Goal: Book appointment/travel/reservation

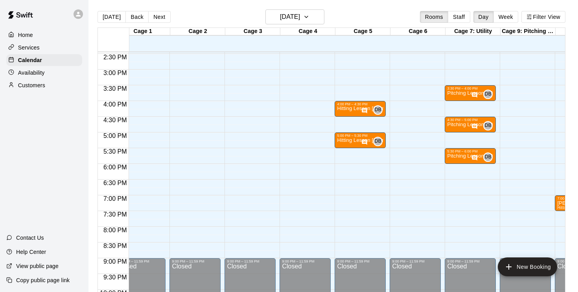
scroll to position [455, 14]
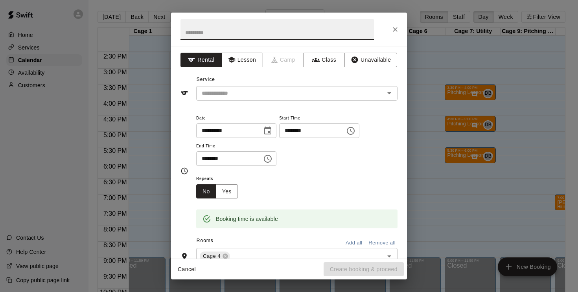
click at [246, 56] on button "Lesson" at bounding box center [241, 60] width 41 height 15
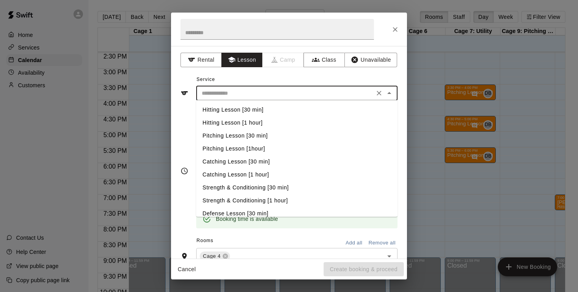
click at [247, 91] on input "text" at bounding box center [285, 93] width 173 height 10
click at [253, 112] on li "Hitting Lesson [30 min]" at bounding box center [296, 109] width 201 height 13
type input "**********"
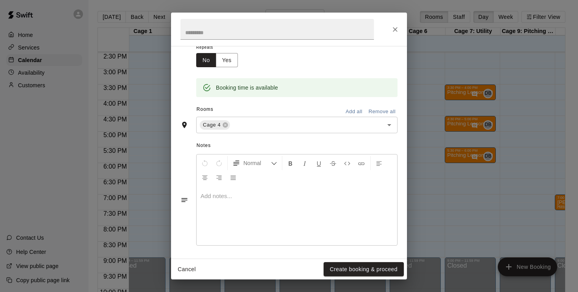
scroll to position [131, 0]
click at [211, 202] on div at bounding box center [297, 216] width 201 height 59
click at [363, 273] on button "Create booking & proceed" at bounding box center [364, 269] width 80 height 15
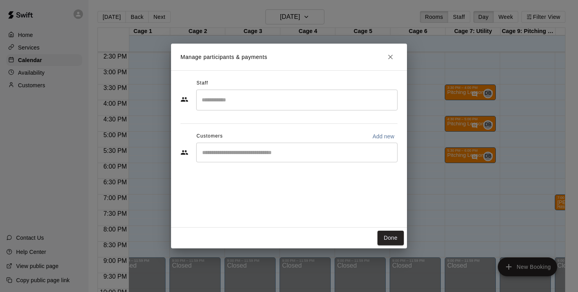
click at [251, 99] on input "Search staff" at bounding box center [297, 100] width 194 height 14
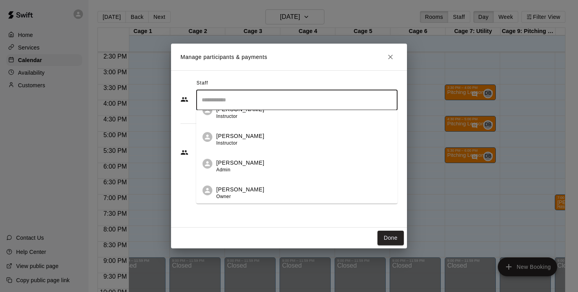
scroll to position [227, 0]
click at [245, 145] on div "[PERSON_NAME] Instructor" at bounding box center [240, 139] width 48 height 15
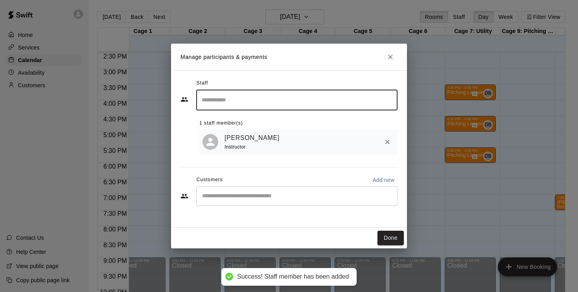
click at [389, 238] on button "Done" at bounding box center [391, 238] width 26 height 15
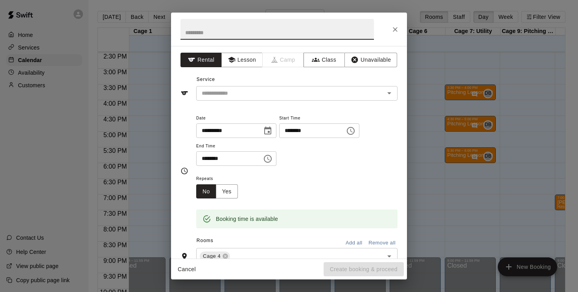
click at [267, 154] on icon "Choose time, selected time is 5:00 PM" at bounding box center [267, 158] width 9 height 9
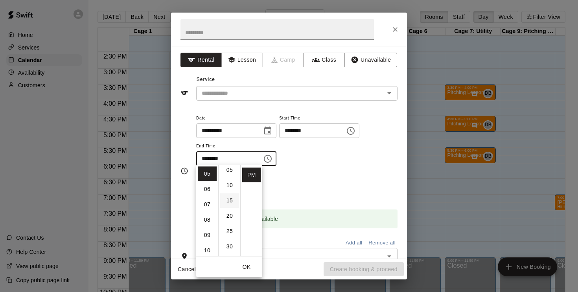
scroll to position [20, 0]
click at [229, 245] on li "30" at bounding box center [229, 245] width 19 height 15
type input "********"
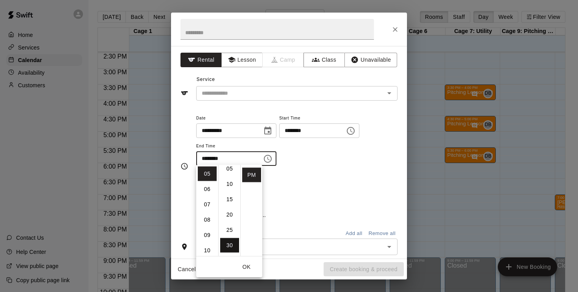
scroll to position [92, 0]
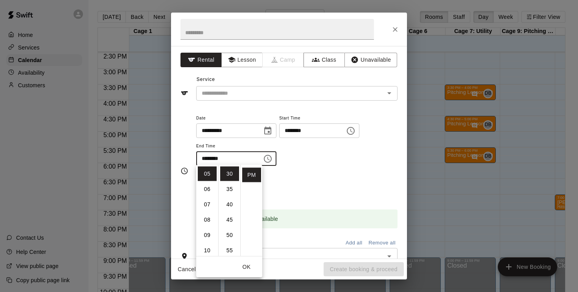
click at [248, 264] on button "OK" at bounding box center [246, 267] width 25 height 15
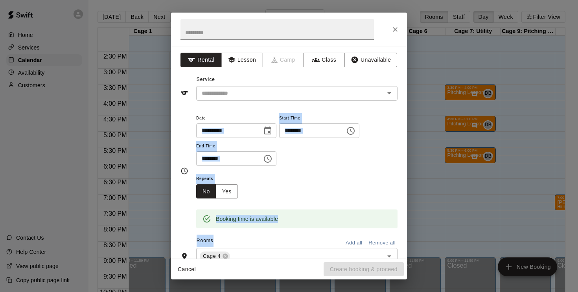
drag, startPoint x: 248, startPoint y: 264, endPoint x: 261, endPoint y: 99, distance: 166.1
click at [260, 102] on div "**********" at bounding box center [289, 146] width 236 height 267
click at [250, 59] on button "Lesson" at bounding box center [241, 60] width 41 height 15
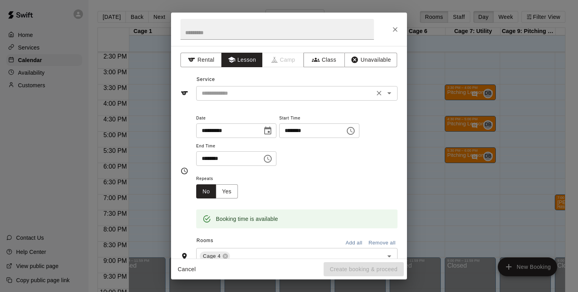
click at [264, 88] on input "text" at bounding box center [285, 93] width 173 height 10
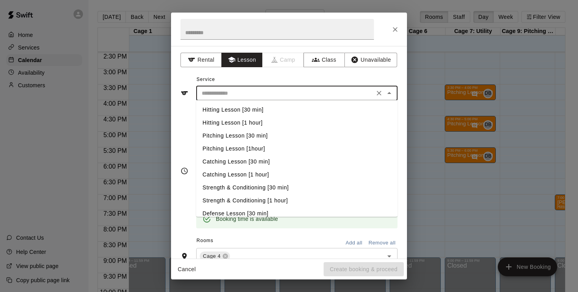
click at [252, 123] on li "Hitting Lesson [1 hour]" at bounding box center [296, 122] width 201 height 13
type input "**********"
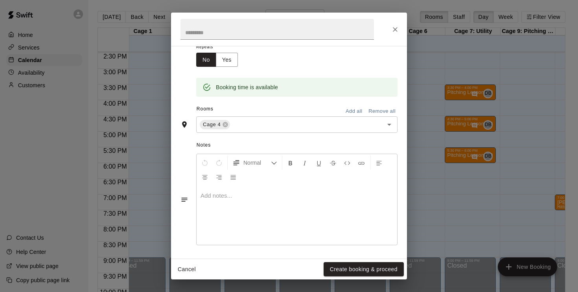
scroll to position [131, 0]
click at [232, 193] on p at bounding box center [297, 197] width 193 height 8
click at [341, 270] on button "Create booking & proceed" at bounding box center [364, 269] width 80 height 15
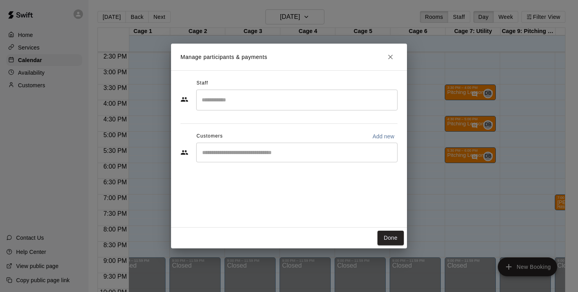
click at [256, 108] on div "​" at bounding box center [296, 100] width 201 height 21
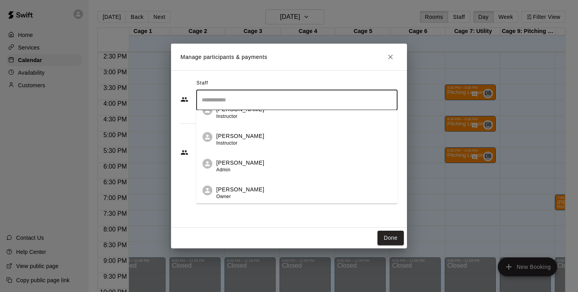
scroll to position [227, 0]
click at [222, 142] on span "Instructor" at bounding box center [226, 143] width 21 height 6
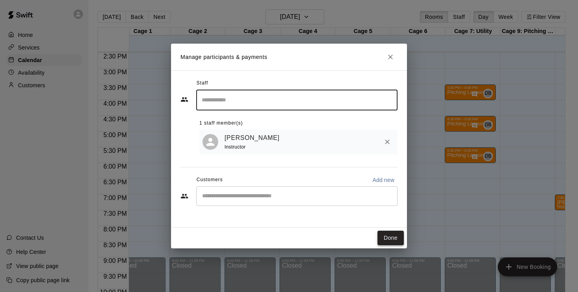
click at [386, 237] on button "Done" at bounding box center [391, 238] width 26 height 15
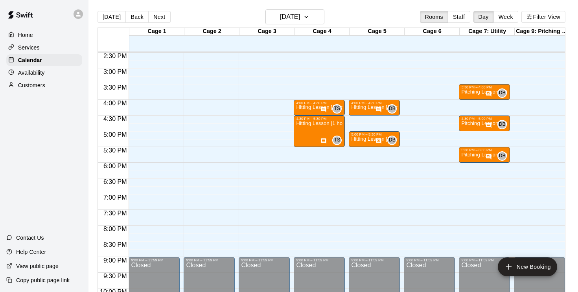
scroll to position [456, 0]
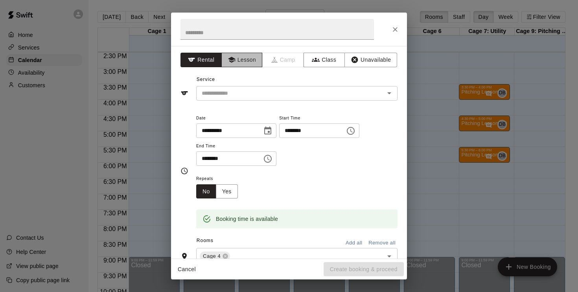
click at [241, 58] on button "Lesson" at bounding box center [241, 60] width 41 height 15
click at [249, 95] on input "text" at bounding box center [285, 93] width 173 height 10
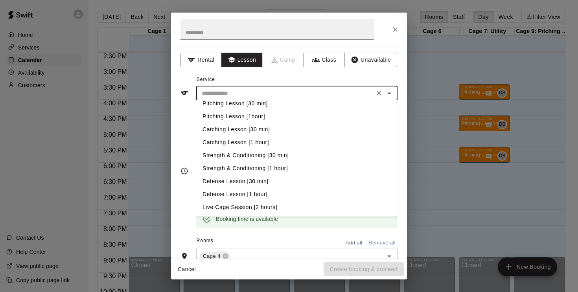
scroll to position [32, 0]
click at [258, 180] on li "Defense Lesson [30 min]" at bounding box center [296, 181] width 201 height 13
type input "**********"
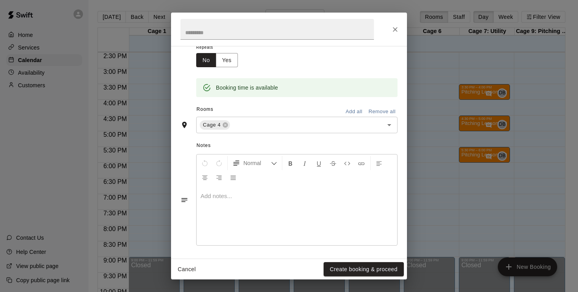
scroll to position [131, 0]
click at [236, 200] on div at bounding box center [297, 216] width 201 height 59
click at [371, 272] on button "Create booking & proceed" at bounding box center [364, 269] width 80 height 15
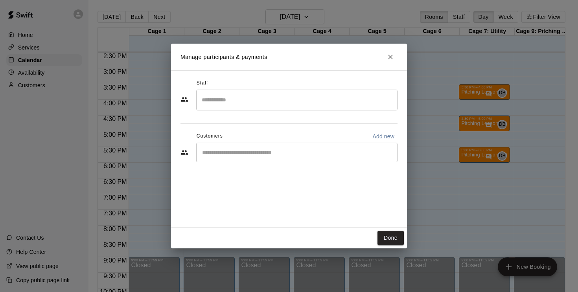
click at [266, 103] on input "Search staff" at bounding box center [297, 100] width 194 height 14
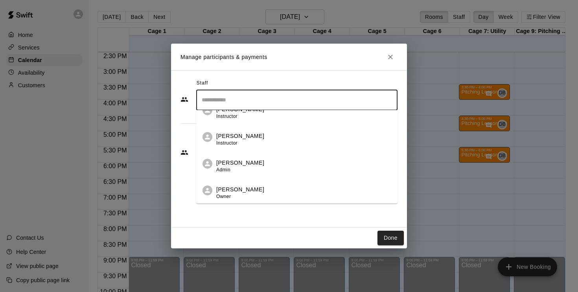
scroll to position [227, 0]
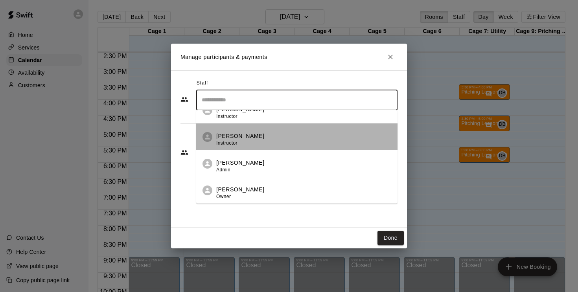
click at [234, 142] on span "Instructor" at bounding box center [226, 143] width 21 height 6
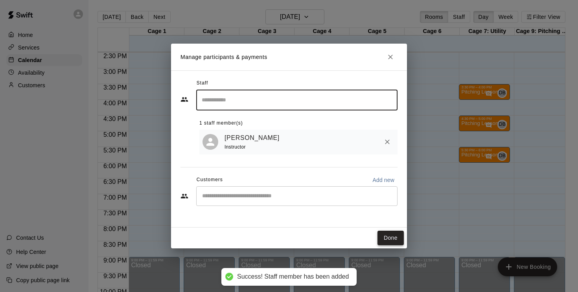
click at [384, 237] on button "Done" at bounding box center [391, 238] width 26 height 15
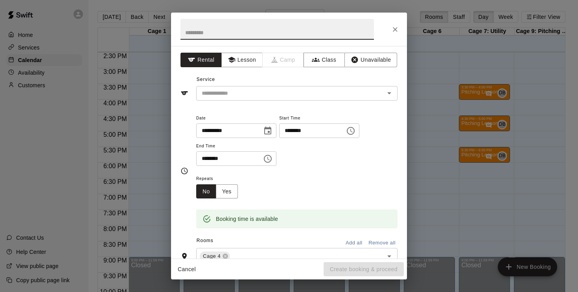
click at [285, 64] on span "Camp" at bounding box center [283, 60] width 41 height 15
click at [244, 62] on button "Lesson" at bounding box center [241, 60] width 41 height 15
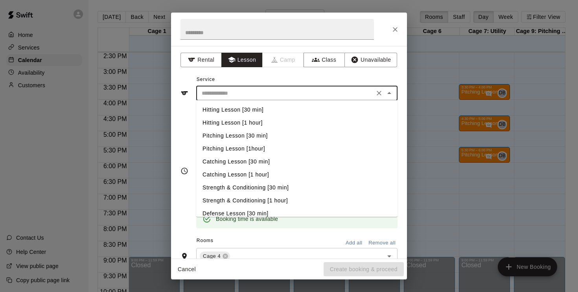
click at [245, 89] on input "text" at bounding box center [285, 93] width 173 height 10
click at [263, 107] on li "Hitting Lesson [30 min]" at bounding box center [296, 109] width 201 height 13
type input "**********"
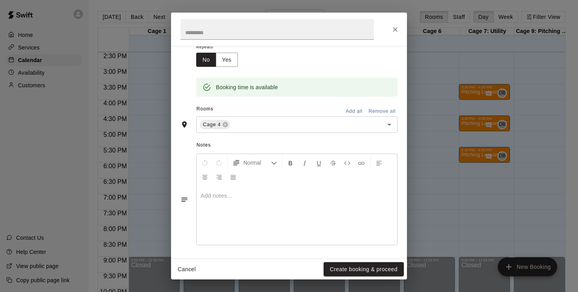
scroll to position [131, 0]
click at [234, 200] on div at bounding box center [297, 216] width 201 height 59
click at [342, 261] on div "Cancel Create booking & proceed" at bounding box center [289, 269] width 236 height 21
click at [347, 269] on button "Create booking & proceed" at bounding box center [364, 269] width 80 height 15
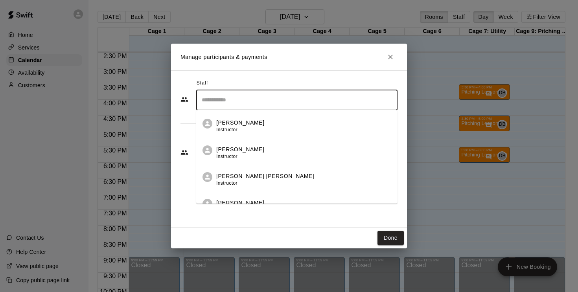
click at [229, 94] on input "Search staff" at bounding box center [297, 100] width 194 height 14
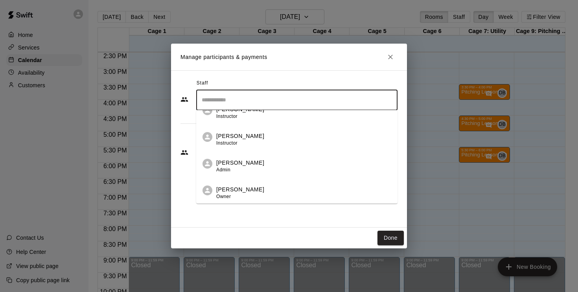
scroll to position [227, 0]
click at [222, 138] on p "[PERSON_NAME]" at bounding box center [240, 136] width 48 height 8
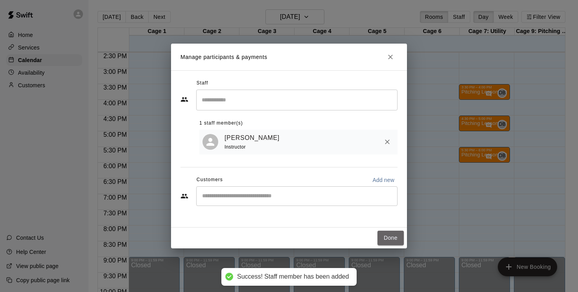
click at [394, 234] on button "Done" at bounding box center [391, 238] width 26 height 15
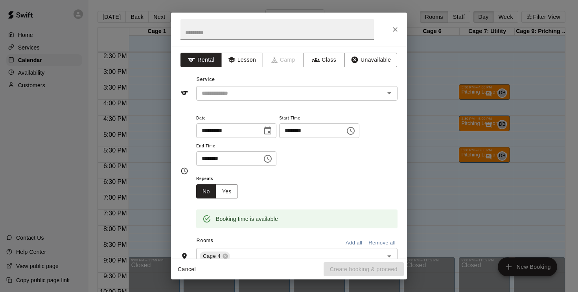
click at [459, 180] on div "**********" at bounding box center [289, 146] width 578 height 292
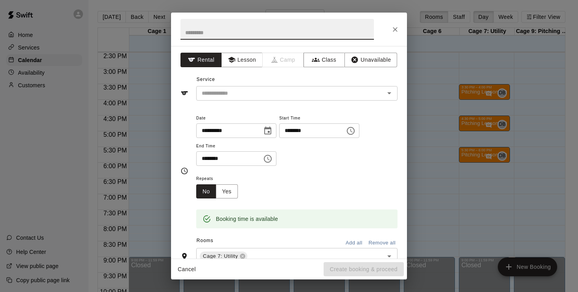
click at [269, 158] on icon "Choose time, selected time is 7:00 PM" at bounding box center [267, 158] width 9 height 9
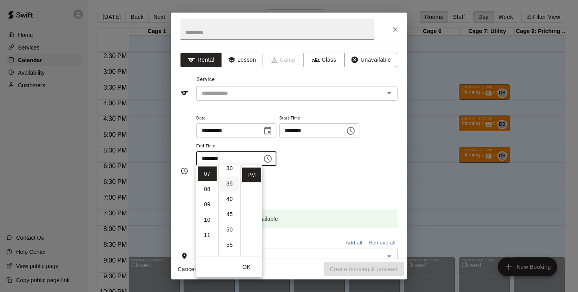
scroll to position [90, 0]
click at [232, 179] on li "30" at bounding box center [229, 176] width 19 height 15
type input "********"
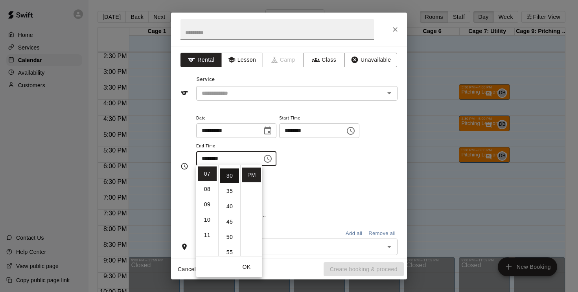
scroll to position [92, 0]
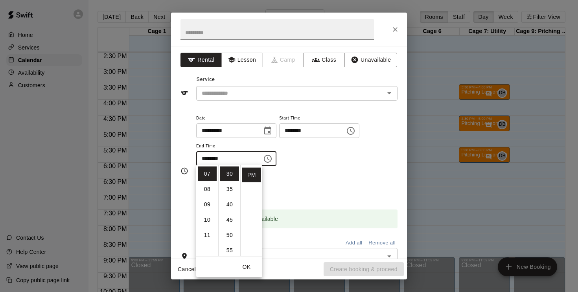
click at [245, 261] on button "OK" at bounding box center [246, 267] width 25 height 15
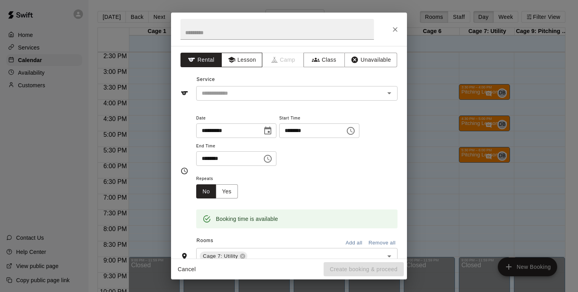
click at [250, 57] on button "Lesson" at bounding box center [241, 60] width 41 height 15
click at [251, 97] on input "text" at bounding box center [285, 93] width 173 height 10
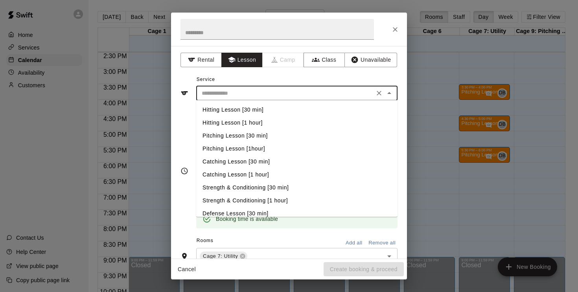
click at [255, 125] on li "Hitting Lesson [1 hour]" at bounding box center [296, 122] width 201 height 13
type input "**********"
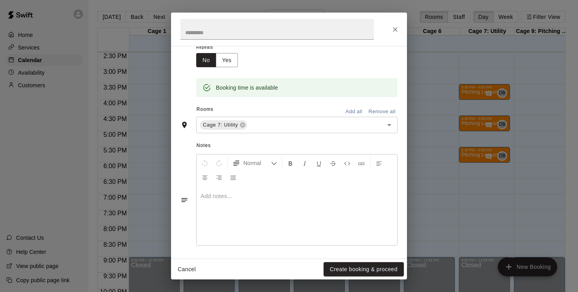
scroll to position [131, 0]
click at [239, 193] on p at bounding box center [297, 197] width 193 height 8
click at [365, 269] on button "Create booking & proceed" at bounding box center [364, 269] width 80 height 15
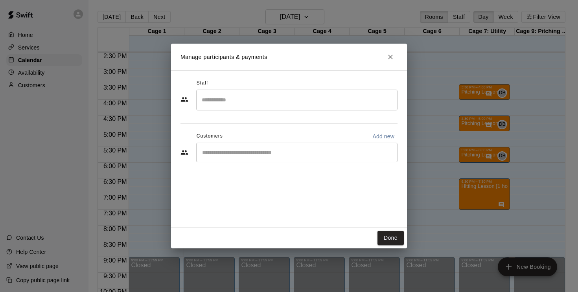
click at [229, 103] on input "Search staff" at bounding box center [297, 100] width 194 height 14
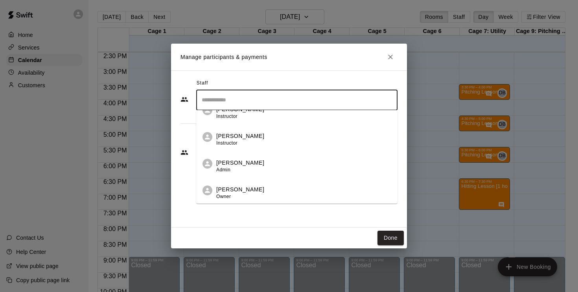
scroll to position [227, 0]
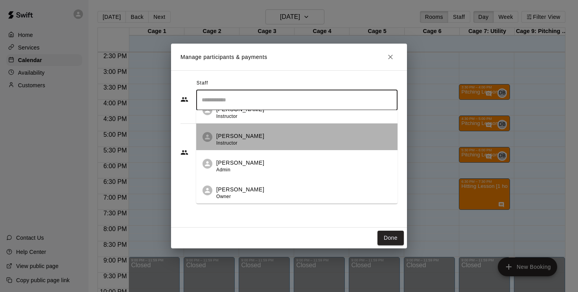
click at [230, 145] on span "Instructor" at bounding box center [226, 143] width 21 height 6
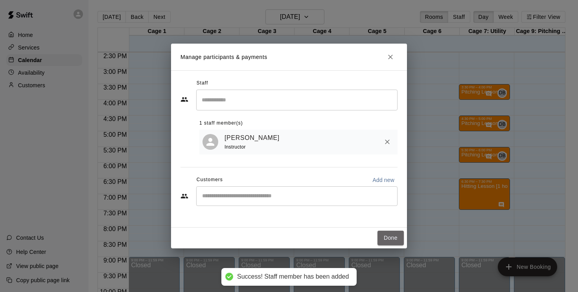
click at [393, 236] on button "Done" at bounding box center [391, 238] width 26 height 15
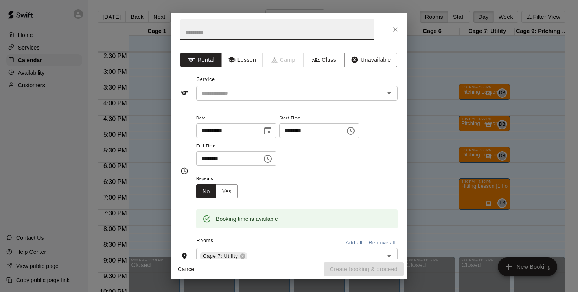
click at [271, 155] on icon "Choose time, selected time is 8:00 PM" at bounding box center [267, 158] width 9 height 9
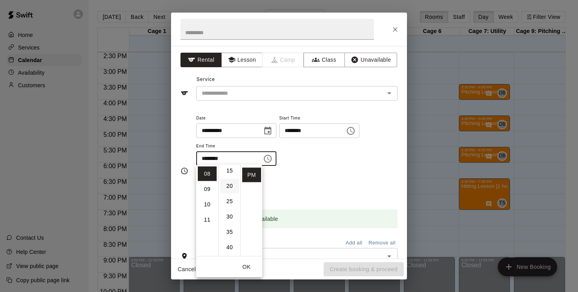
scroll to position [68, 0]
click at [227, 199] on li "30" at bounding box center [229, 197] width 19 height 15
type input "********"
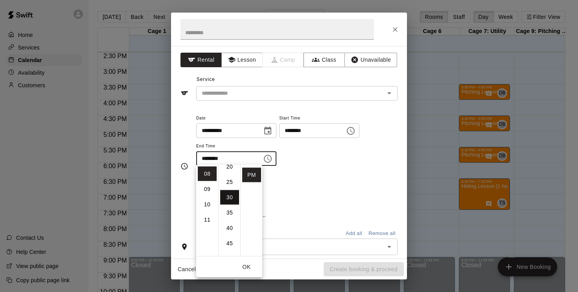
scroll to position [92, 0]
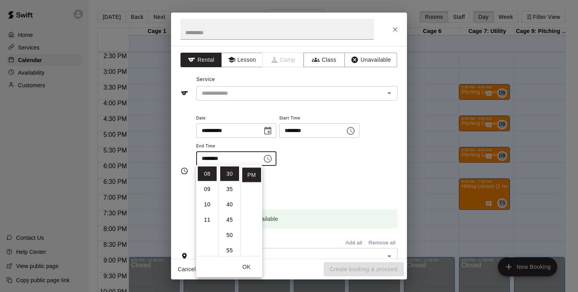
click at [340, 161] on div "**********" at bounding box center [296, 139] width 201 height 53
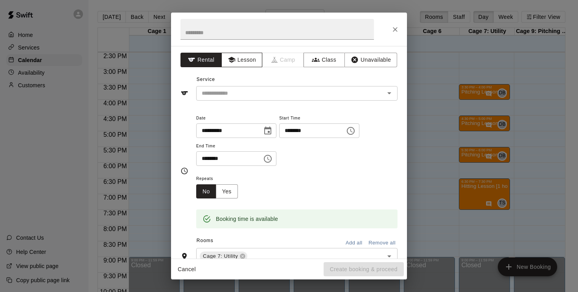
click at [248, 59] on button "Lesson" at bounding box center [241, 60] width 41 height 15
click at [247, 94] on input "text" at bounding box center [285, 93] width 173 height 10
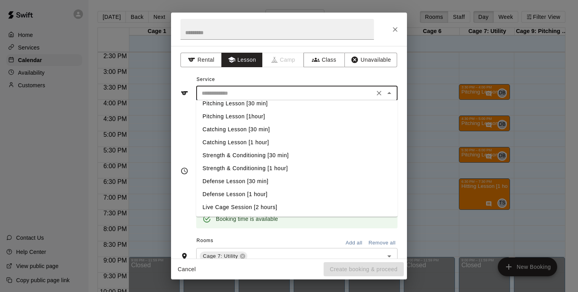
scroll to position [32, 0]
click at [252, 193] on li "Defense Lesson [1 hour]" at bounding box center [296, 194] width 201 height 13
type input "**********"
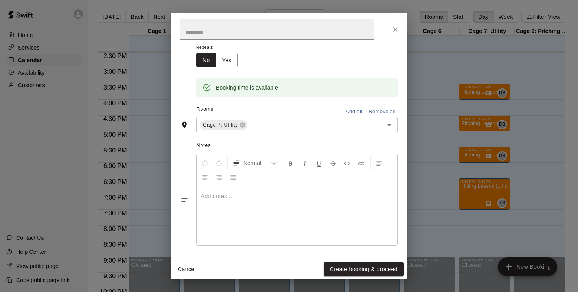
scroll to position [131, 0]
click at [254, 195] on p at bounding box center [297, 197] width 193 height 8
click at [374, 270] on button "Create booking & proceed" at bounding box center [364, 269] width 80 height 15
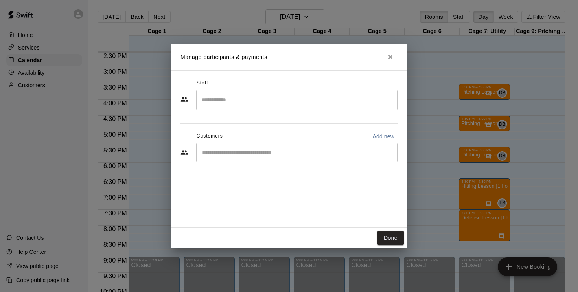
click at [260, 96] on input "Search staff" at bounding box center [297, 100] width 194 height 14
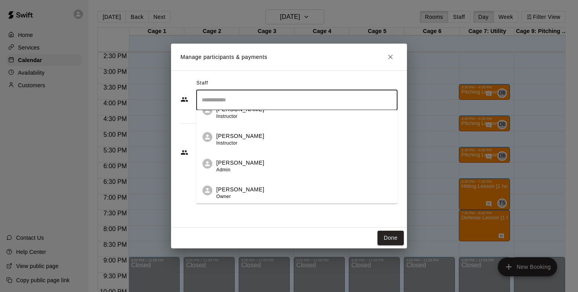
scroll to position [227, 0]
click at [230, 140] on div "[PERSON_NAME] Instructor" at bounding box center [240, 139] width 48 height 15
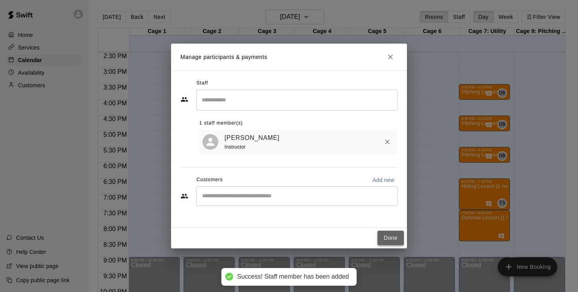
click at [393, 232] on button "Done" at bounding box center [391, 238] width 26 height 15
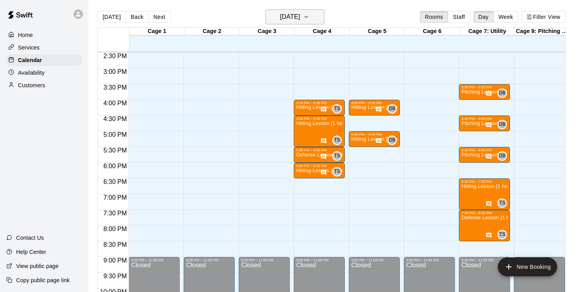
click at [309, 16] on icon "button" at bounding box center [306, 16] width 6 height 9
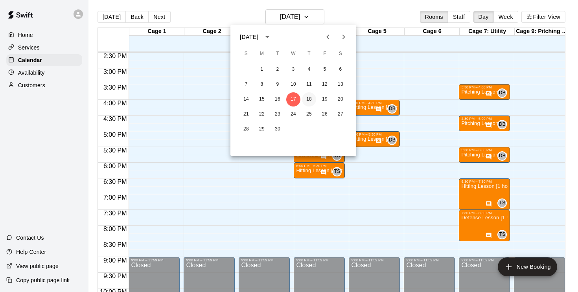
click at [308, 97] on button "18" at bounding box center [309, 99] width 14 height 14
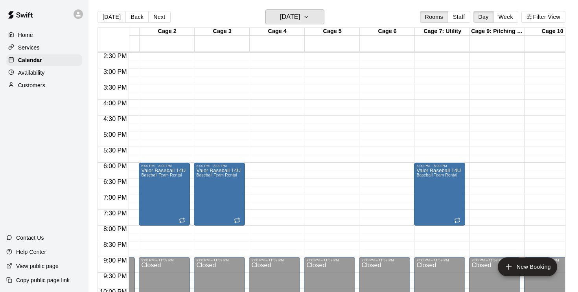
scroll to position [456, 52]
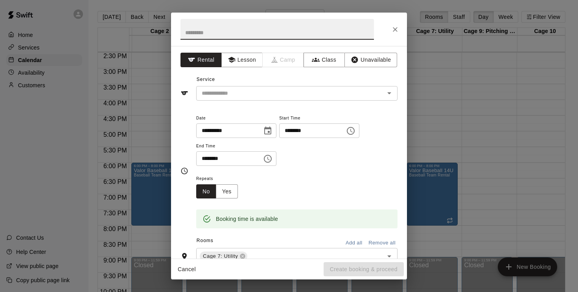
click at [273, 158] on icon "Choose time, selected time is 4:00 PM" at bounding box center [267, 158] width 9 height 9
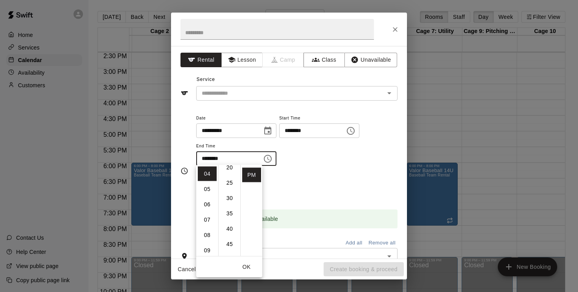
scroll to position [74, 0]
click at [229, 193] on li "30" at bounding box center [229, 192] width 19 height 15
type input "********"
click at [242, 57] on button "Lesson" at bounding box center [241, 60] width 41 height 15
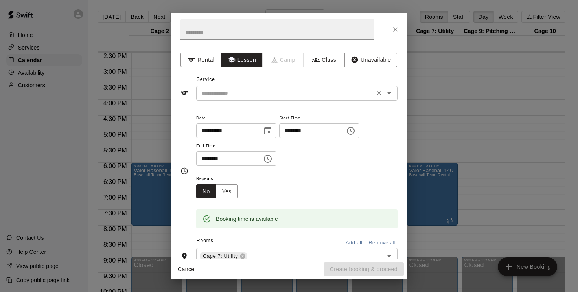
click at [246, 92] on input "text" at bounding box center [285, 93] width 173 height 10
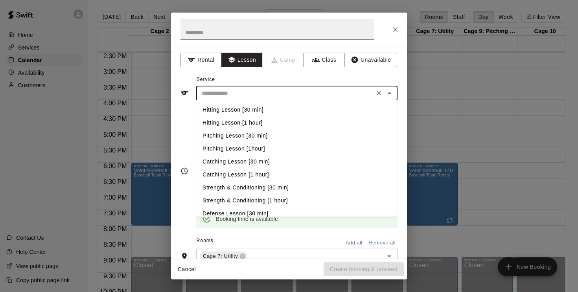
click at [258, 174] on li "Catching Lesson [1 hour]" at bounding box center [296, 174] width 201 height 13
type input "**********"
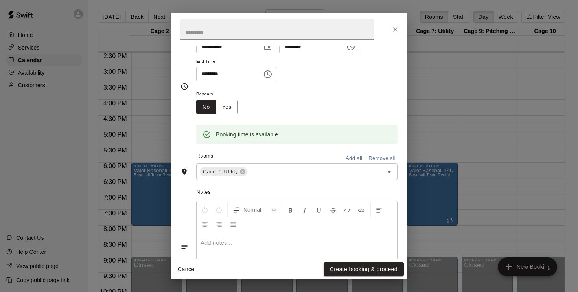
scroll to position [112, 0]
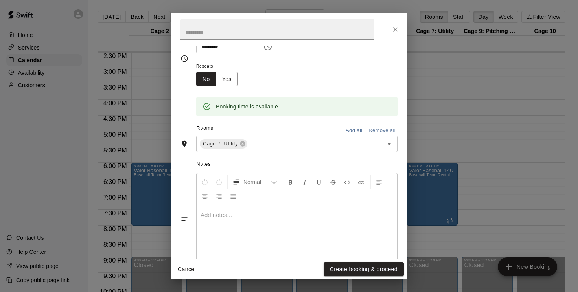
click at [243, 220] on div at bounding box center [297, 234] width 201 height 59
click at [345, 271] on button "Create booking & proceed" at bounding box center [364, 269] width 80 height 15
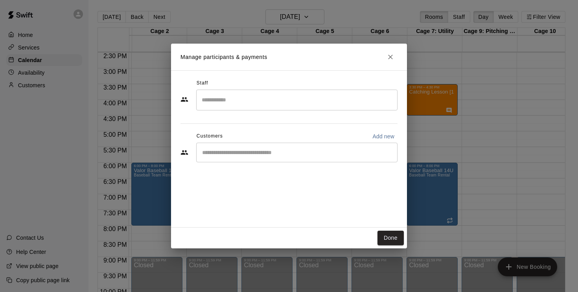
click at [216, 98] on input "Search staff" at bounding box center [297, 100] width 194 height 14
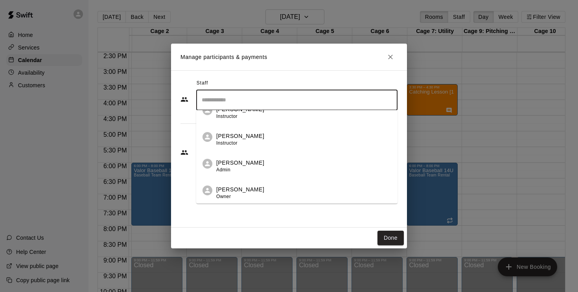
scroll to position [227, 0]
click at [226, 144] on span "Instructor" at bounding box center [226, 143] width 21 height 6
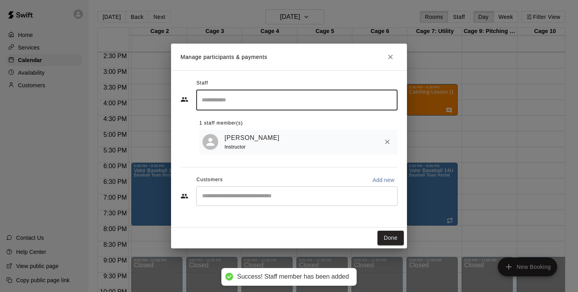
click at [396, 236] on button "Done" at bounding box center [391, 238] width 26 height 15
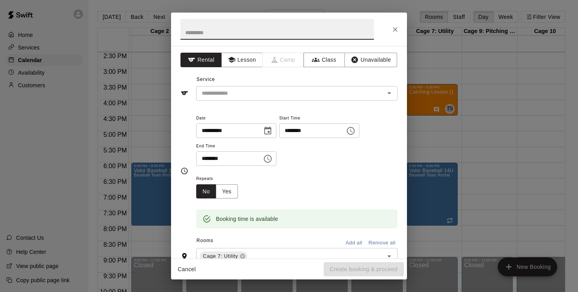
click at [273, 157] on icon "Choose time, selected time is 5:00 PM" at bounding box center [267, 158] width 9 height 9
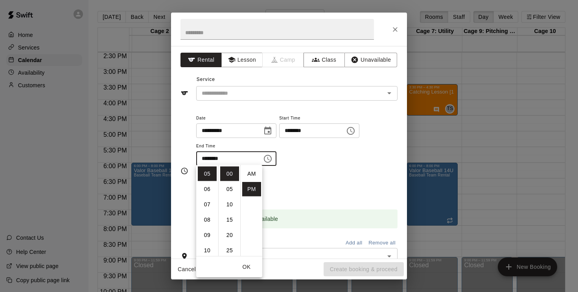
scroll to position [14, 0]
click at [228, 238] on li "30" at bounding box center [229, 241] width 19 height 15
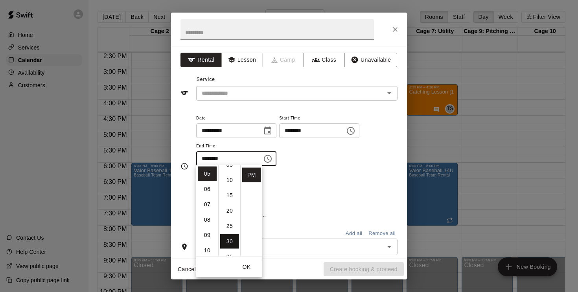
type input "********"
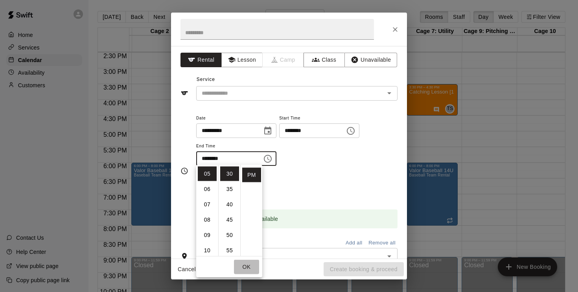
click at [251, 265] on button "OK" at bounding box center [246, 267] width 25 height 15
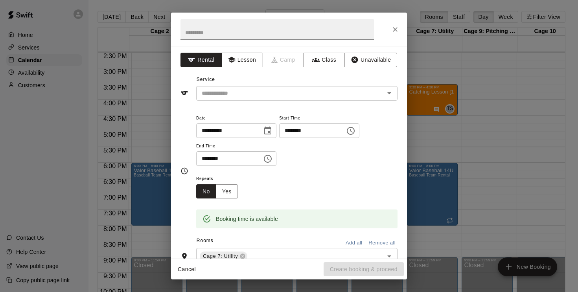
click at [251, 57] on button "Lesson" at bounding box center [241, 60] width 41 height 15
click at [247, 94] on input "text" at bounding box center [285, 93] width 173 height 10
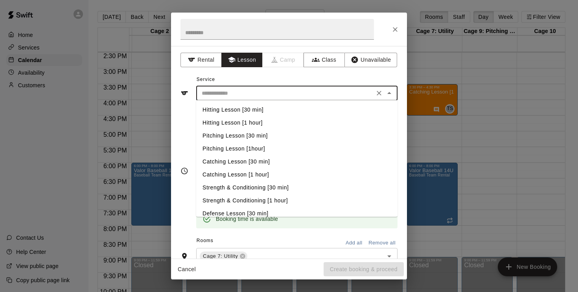
click at [249, 171] on li "Catching Lesson [1 hour]" at bounding box center [296, 174] width 201 height 13
type input "**********"
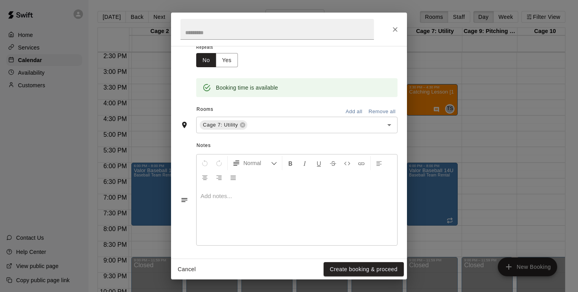
scroll to position [131, 0]
click at [229, 197] on p at bounding box center [297, 197] width 193 height 8
click at [343, 269] on button "Create booking & proceed" at bounding box center [364, 269] width 80 height 15
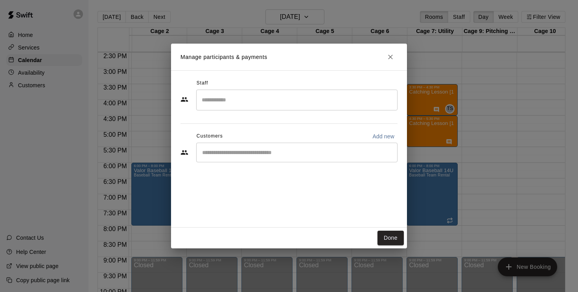
click at [237, 99] on input "Search staff" at bounding box center [297, 100] width 194 height 14
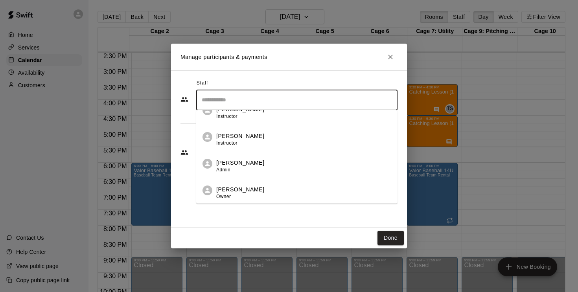
scroll to position [227, 0]
click at [236, 144] on span "Instructor" at bounding box center [226, 143] width 21 height 6
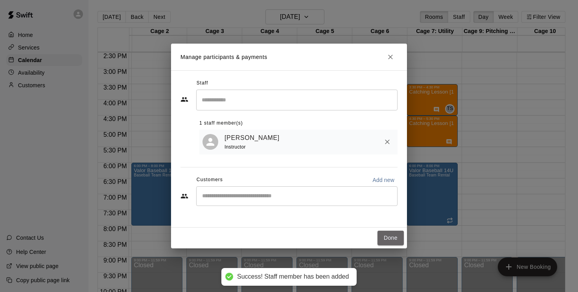
click at [393, 236] on button "Done" at bounding box center [391, 238] width 26 height 15
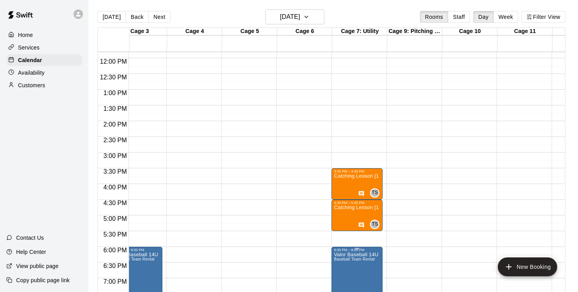
scroll to position [376, 127]
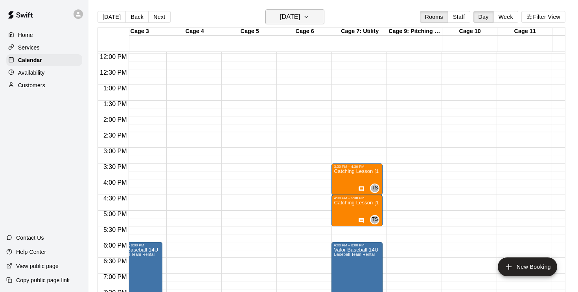
click at [308, 17] on icon "button" at bounding box center [306, 17] width 3 height 2
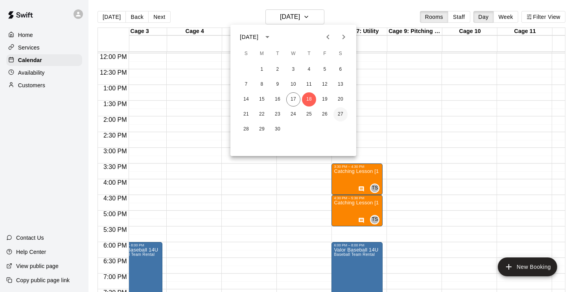
click at [342, 113] on button "27" at bounding box center [340, 114] width 14 height 14
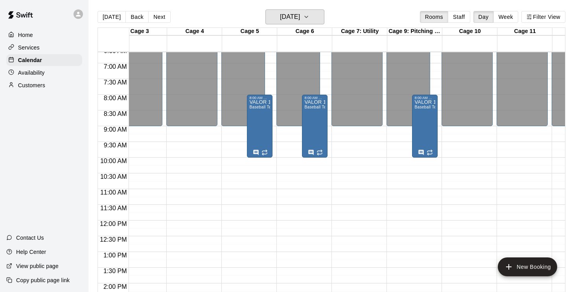
scroll to position [208, 127]
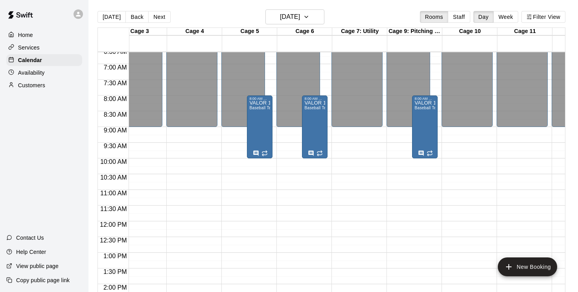
click at [361, 133] on div "12:00 AM – 9:00 AM Closed 9:00 PM – 11:59 PM Closed" at bounding box center [356, 221] width 51 height 755
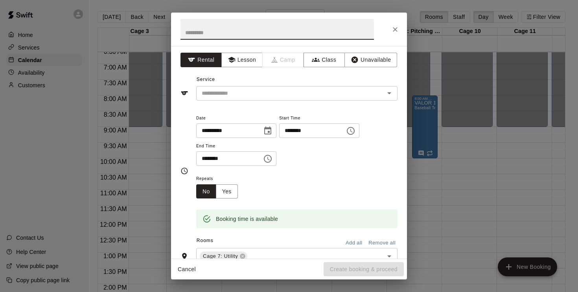
click at [270, 154] on icon "Choose time, selected time is 9:30 AM" at bounding box center [267, 158] width 9 height 9
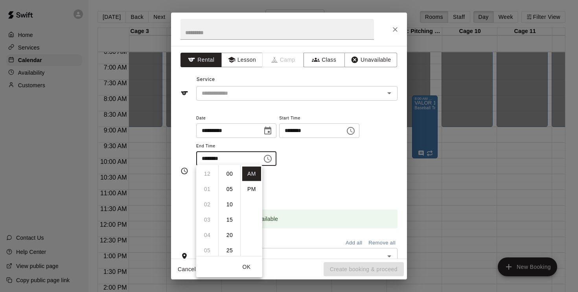
scroll to position [92, 0]
click at [201, 188] on li "10" at bounding box center [207, 189] width 19 height 15
click at [232, 174] on li "00" at bounding box center [229, 174] width 19 height 15
type input "********"
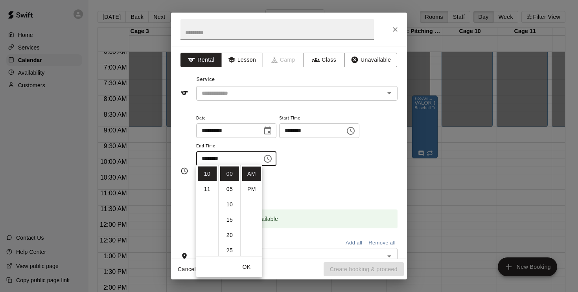
click at [322, 157] on div "**********" at bounding box center [296, 139] width 201 height 53
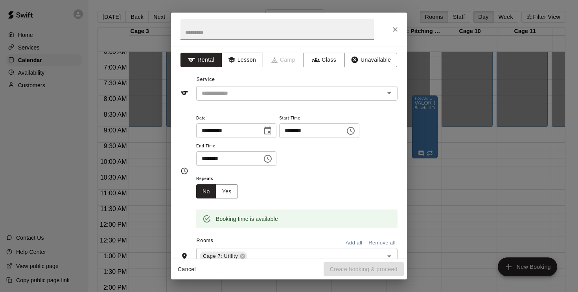
click at [240, 60] on button "Lesson" at bounding box center [241, 60] width 41 height 15
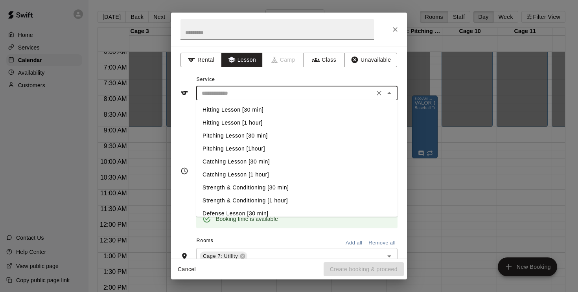
click at [246, 89] on input "text" at bounding box center [285, 93] width 173 height 10
click at [259, 124] on li "Hitting Lesson [1 hour]" at bounding box center [296, 122] width 201 height 13
type input "**********"
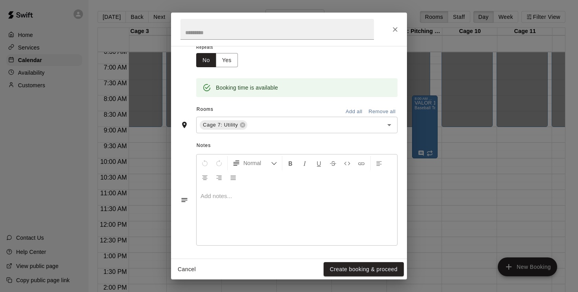
scroll to position [131, 0]
click at [230, 198] on p at bounding box center [297, 197] width 193 height 8
click at [351, 270] on button "Create booking & proceed" at bounding box center [364, 269] width 80 height 15
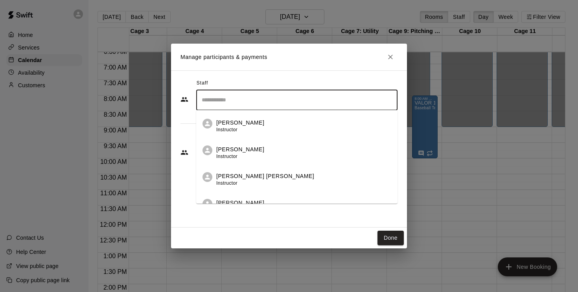
click at [321, 99] on input "Search staff" at bounding box center [297, 100] width 194 height 14
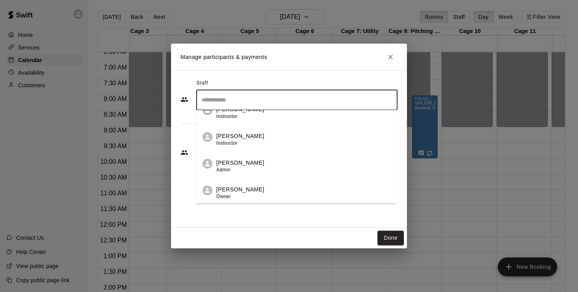
scroll to position [227, 0]
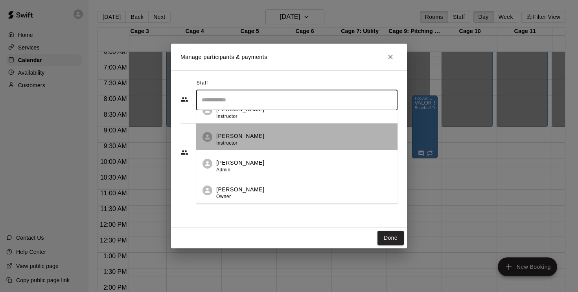
click at [254, 138] on p "[PERSON_NAME]" at bounding box center [240, 136] width 48 height 8
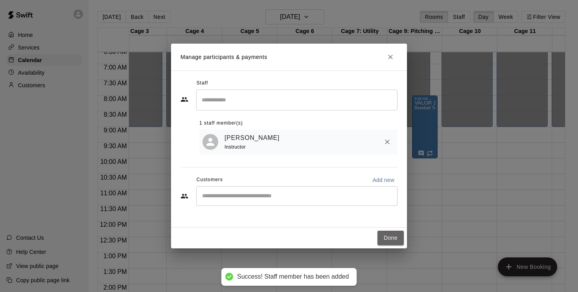
click at [395, 240] on button "Done" at bounding box center [391, 238] width 26 height 15
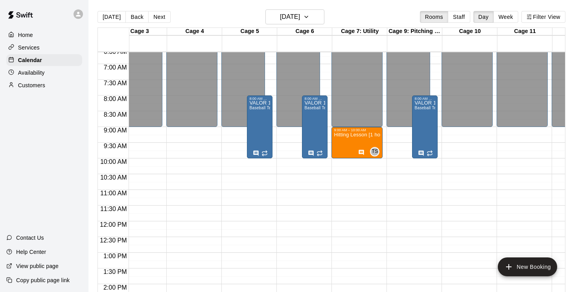
click at [355, 192] on div "12:00 AM – 9:00 AM Closed 9:00 AM – 10:00 AM Hitting Lesson [1 hour] TS 0 9:00 …" at bounding box center [356, 221] width 51 height 755
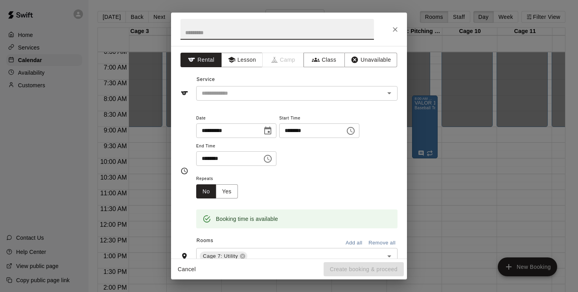
click at [271, 158] on icon "Choose time, selected time is 11:30 AM" at bounding box center [267, 158] width 9 height 9
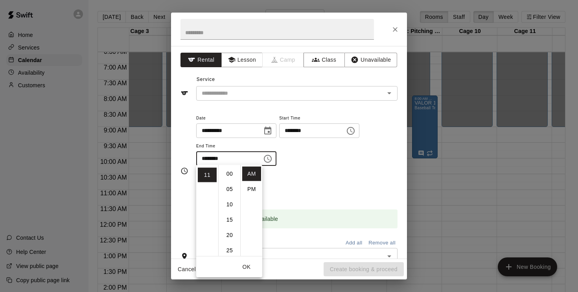
scroll to position [92, 0]
click at [304, 161] on div "**********" at bounding box center [296, 139] width 201 height 53
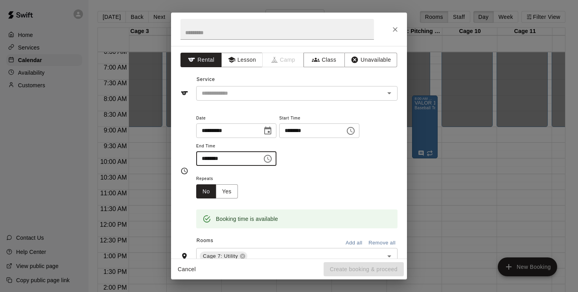
click at [223, 159] on input "********" at bounding box center [226, 158] width 61 height 15
click at [273, 162] on icon "Choose time, selected time is 11:30 AM" at bounding box center [267, 158] width 9 height 9
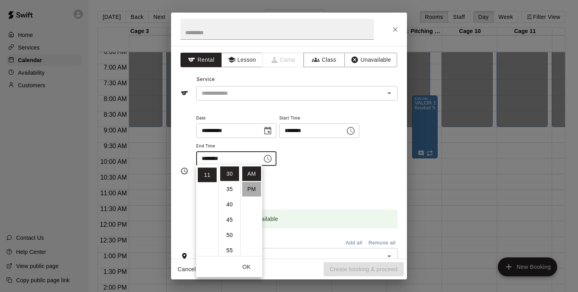
click at [251, 187] on li "PM" at bounding box center [251, 189] width 19 height 15
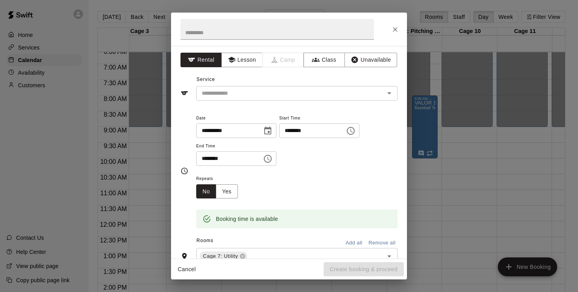
click at [244, 158] on input "********" at bounding box center [226, 158] width 61 height 15
click at [272, 161] on icon "Choose time, selected time is 11:30 PM" at bounding box center [268, 159] width 8 height 8
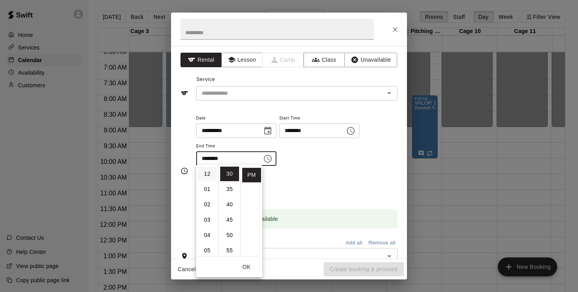
scroll to position [0, 0]
click at [208, 175] on li "12" at bounding box center [207, 174] width 19 height 15
click at [228, 174] on li "00" at bounding box center [229, 174] width 19 height 15
type input "********"
click at [347, 176] on div "Repeats No Yes" at bounding box center [296, 186] width 201 height 25
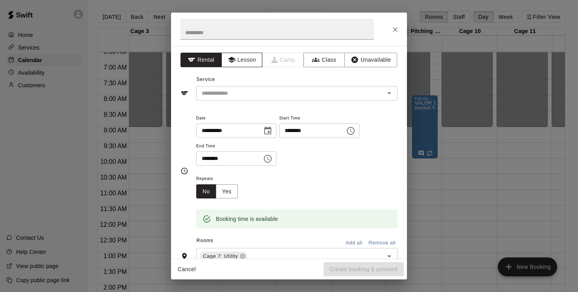
click at [253, 54] on button "Lesson" at bounding box center [241, 60] width 41 height 15
click at [238, 99] on div "​" at bounding box center [296, 93] width 201 height 15
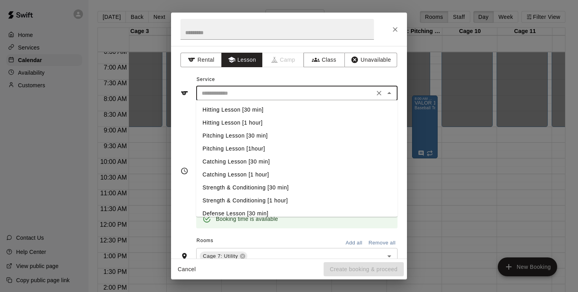
click at [256, 172] on li "Catching Lesson [1 hour]" at bounding box center [296, 174] width 201 height 13
type input "**********"
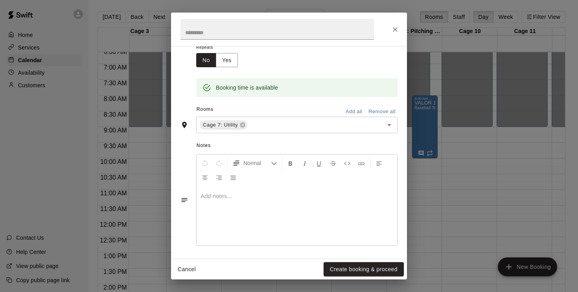
scroll to position [131, 0]
click at [220, 193] on p at bounding box center [297, 197] width 193 height 8
click at [343, 270] on button "Create booking & proceed" at bounding box center [364, 269] width 80 height 15
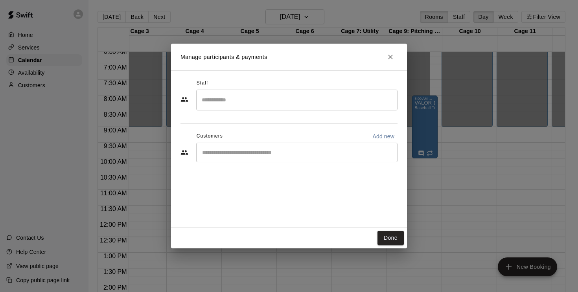
click at [230, 100] on input "Search staff" at bounding box center [297, 100] width 194 height 14
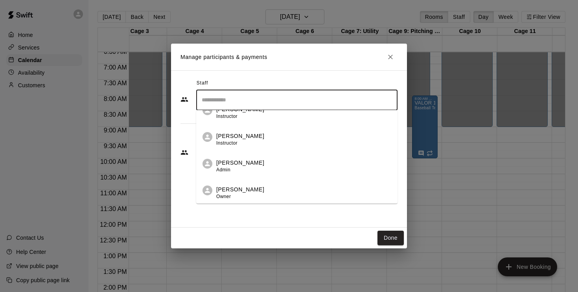
scroll to position [227, 0]
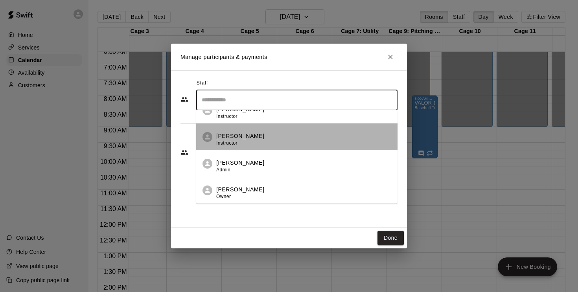
click at [229, 143] on span "Instructor" at bounding box center [226, 143] width 21 height 6
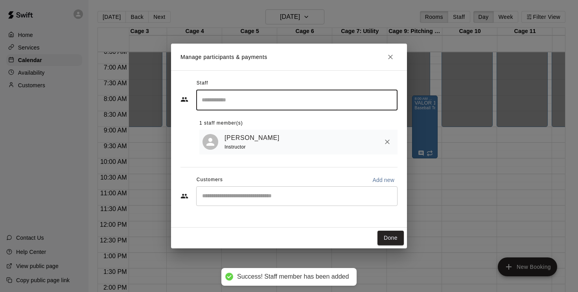
click at [390, 238] on button "Done" at bounding box center [391, 238] width 26 height 15
